Goal: Navigation & Orientation: Find specific page/section

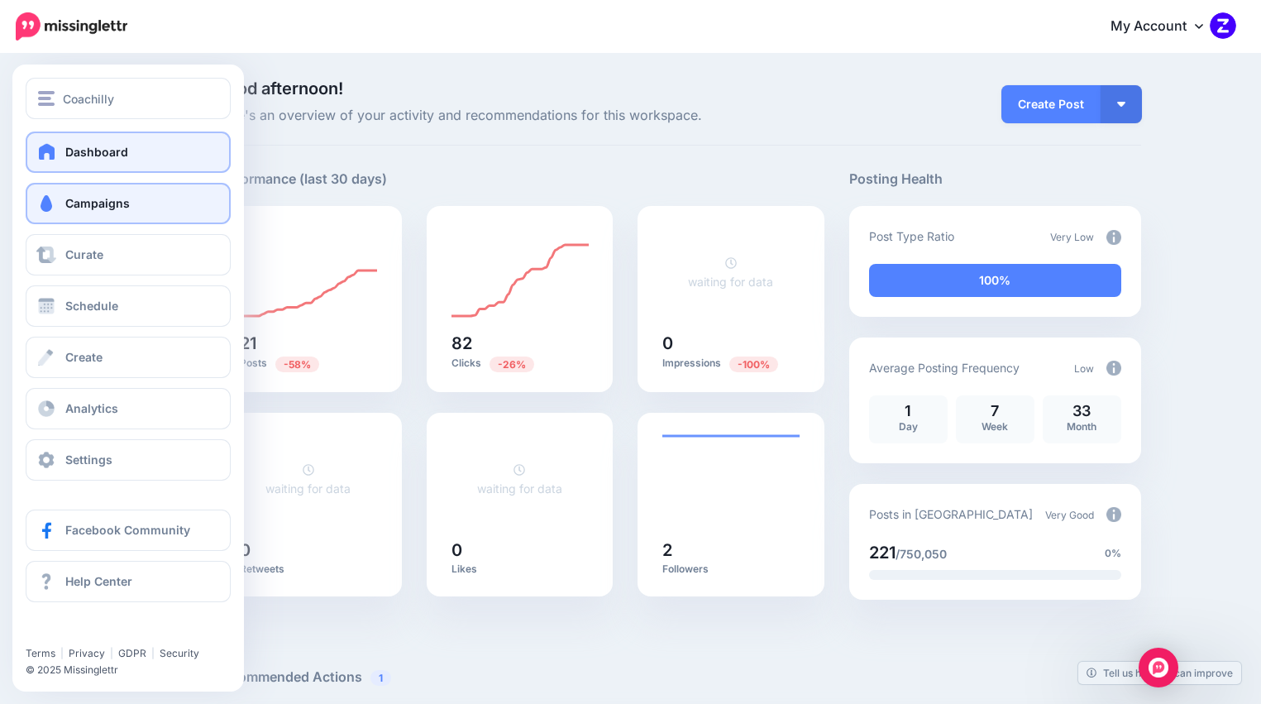
click at [120, 205] on span "Campaigns" at bounding box center [97, 203] width 64 height 14
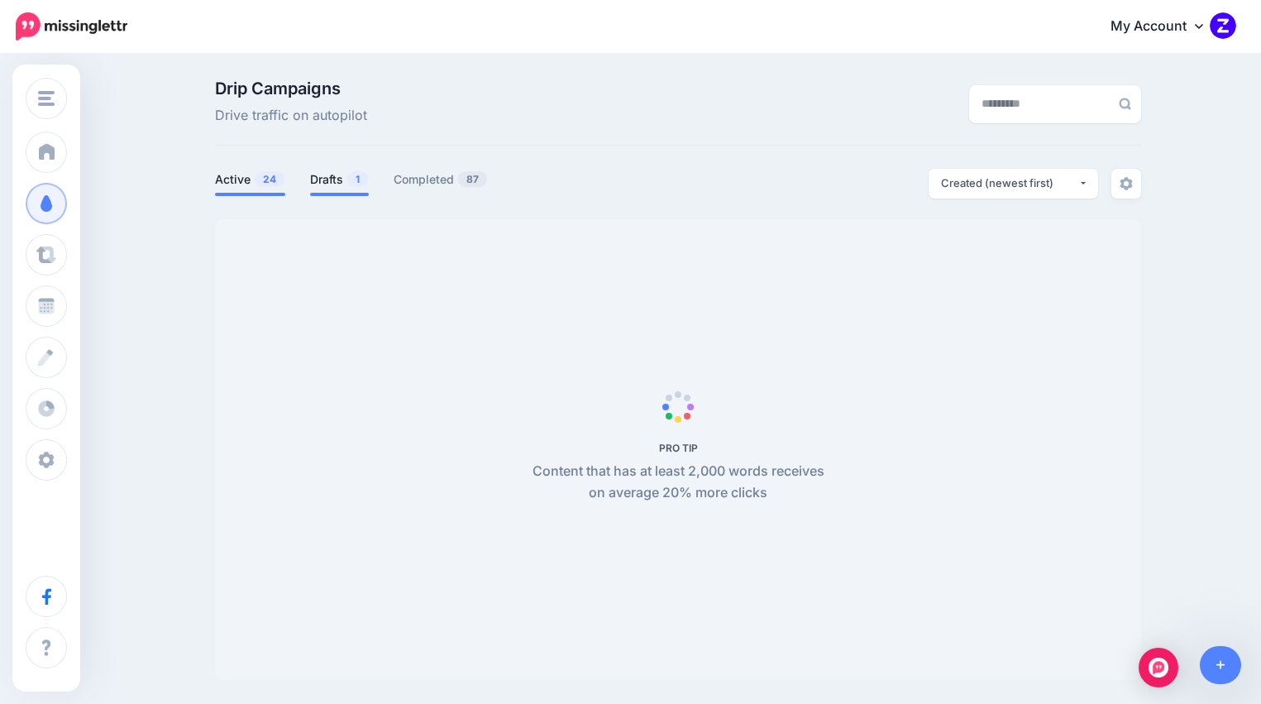
click at [326, 180] on link "Drafts 1" at bounding box center [339, 180] width 59 height 20
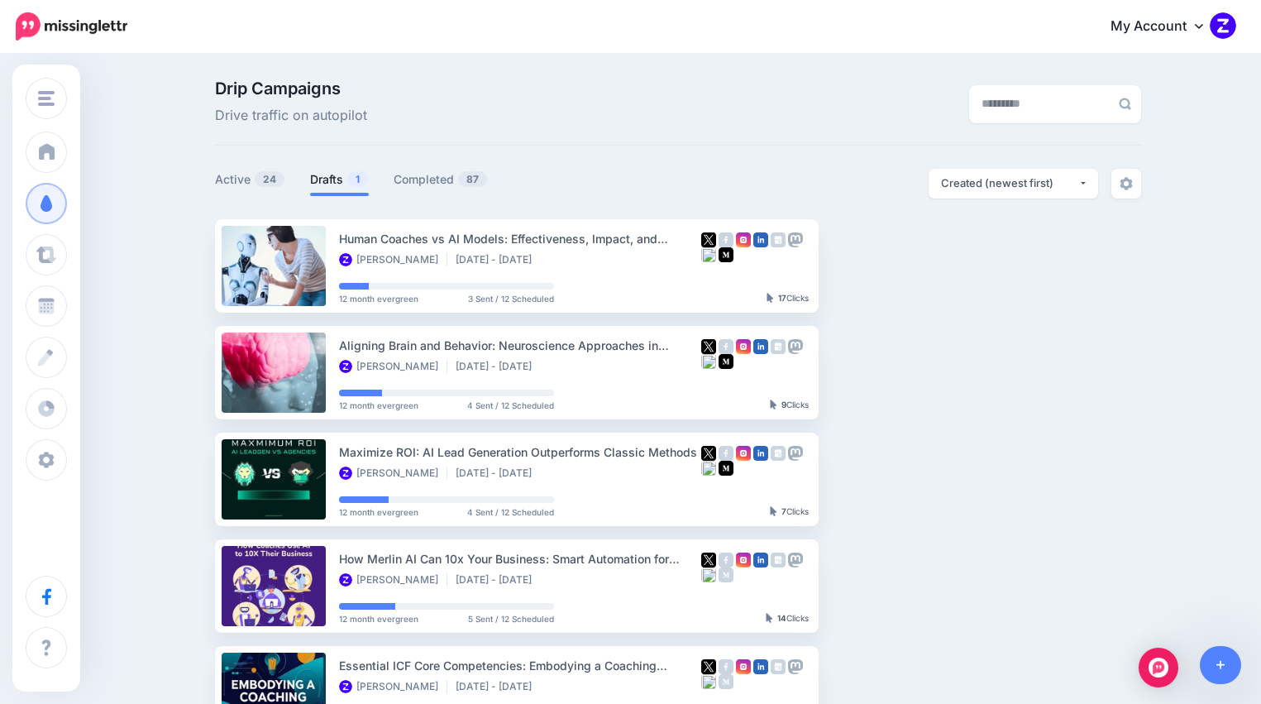
click at [348, 174] on link "Drafts 1" at bounding box center [339, 180] width 59 height 20
